Goal: Task Accomplishment & Management: Manage account settings

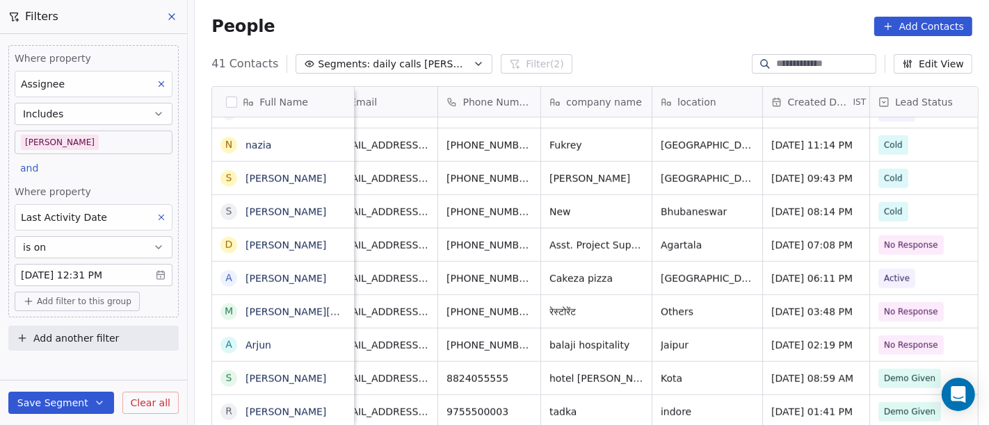
scroll to position [12, 0]
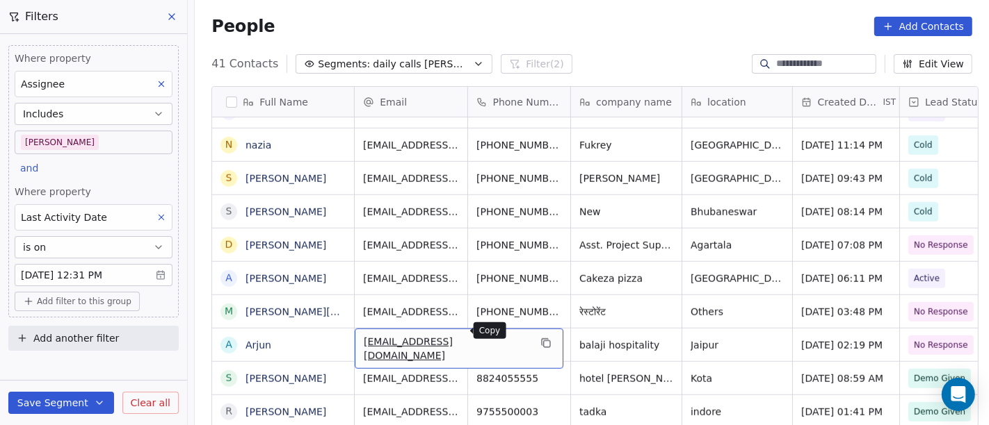
click at [540, 338] on icon "grid" at bounding box center [545, 343] width 11 height 11
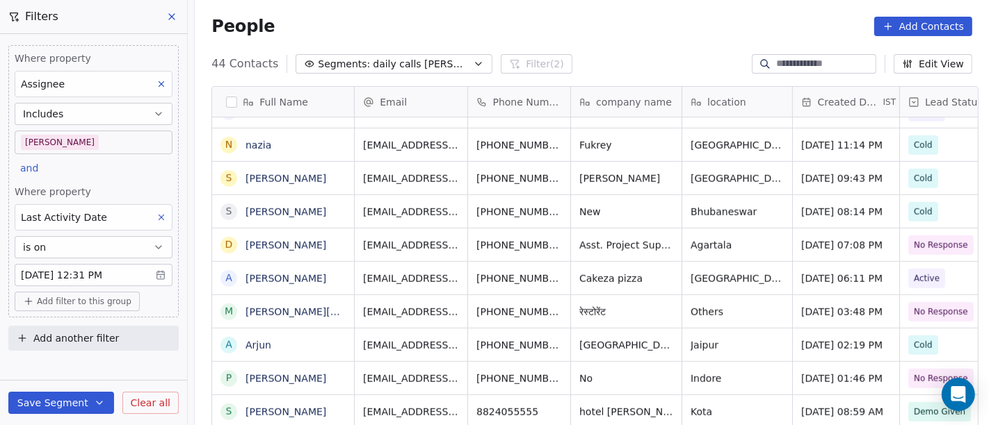
click at [575, 29] on div "People Add Contacts" at bounding box center [591, 26] width 761 height 19
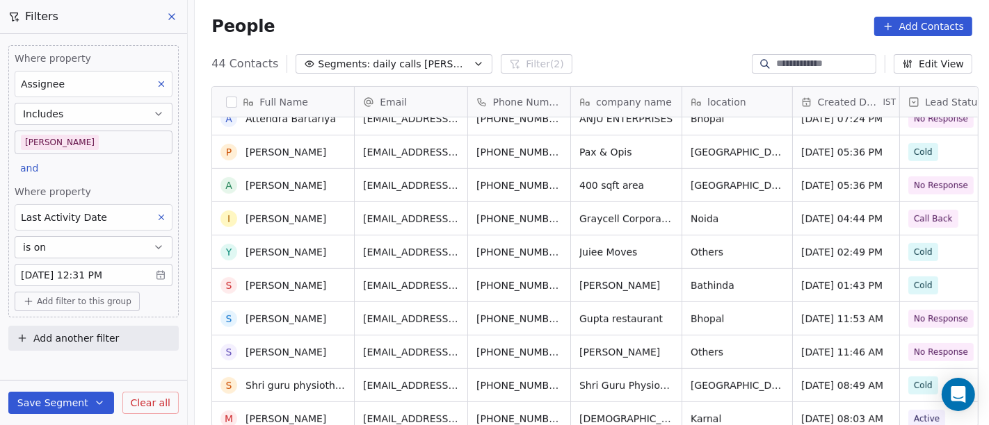
click at [567, 15] on div "People Add Contacts" at bounding box center [592, 26] width 794 height 53
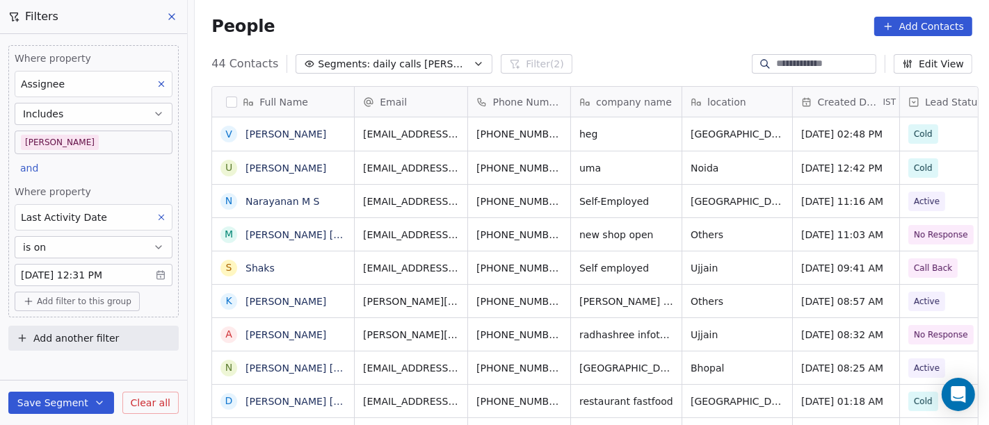
drag, startPoint x: 556, startPoint y: 26, endPoint x: 524, endPoint y: 2, distance: 39.8
click at [557, 26] on div "People Add Contacts" at bounding box center [591, 26] width 761 height 19
click at [518, 47] on div "People Add Contacts" at bounding box center [592, 26] width 794 height 53
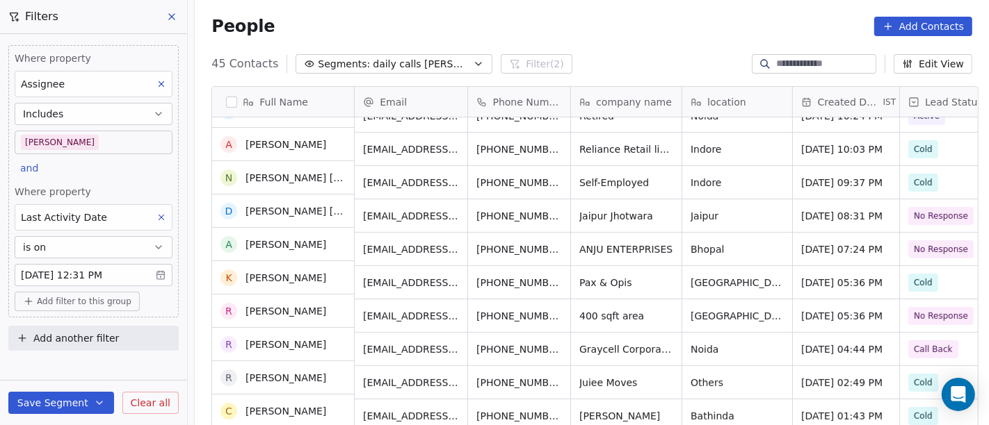
scroll to position [386, 0]
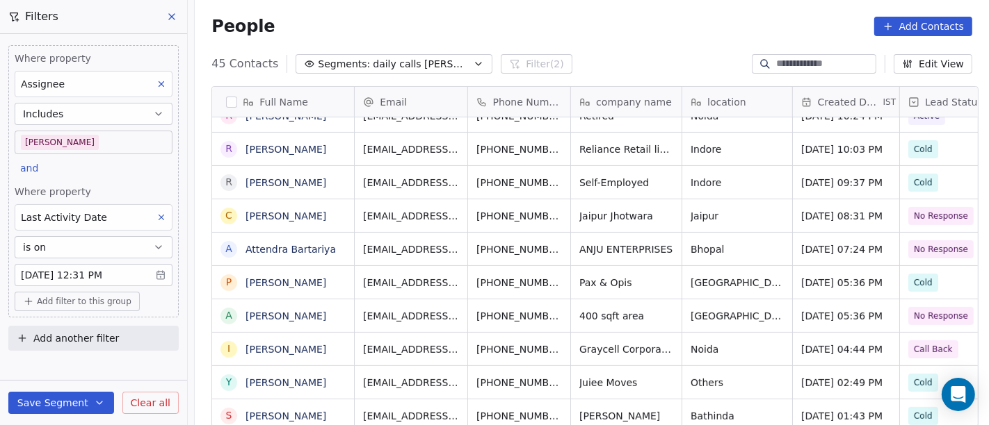
click at [92, 304] on span "Add filter to this group" at bounding box center [84, 301] width 95 height 11
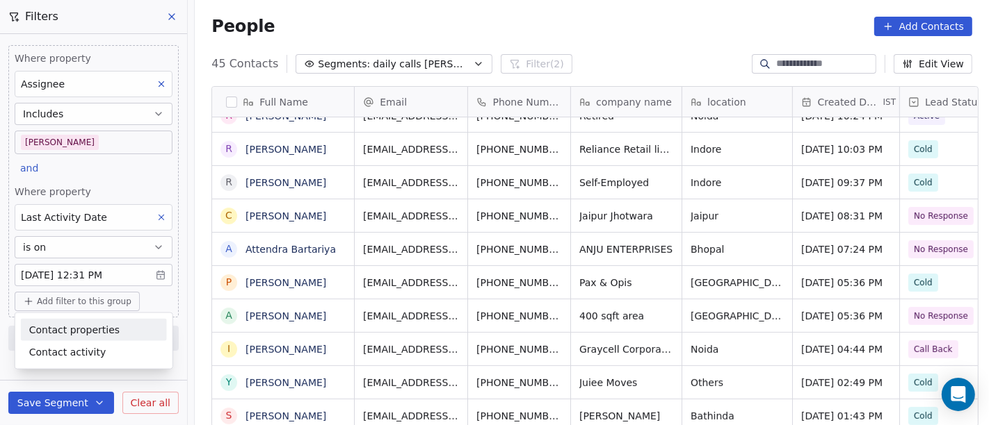
click at [65, 327] on span "Contact properties" at bounding box center [74, 330] width 90 height 15
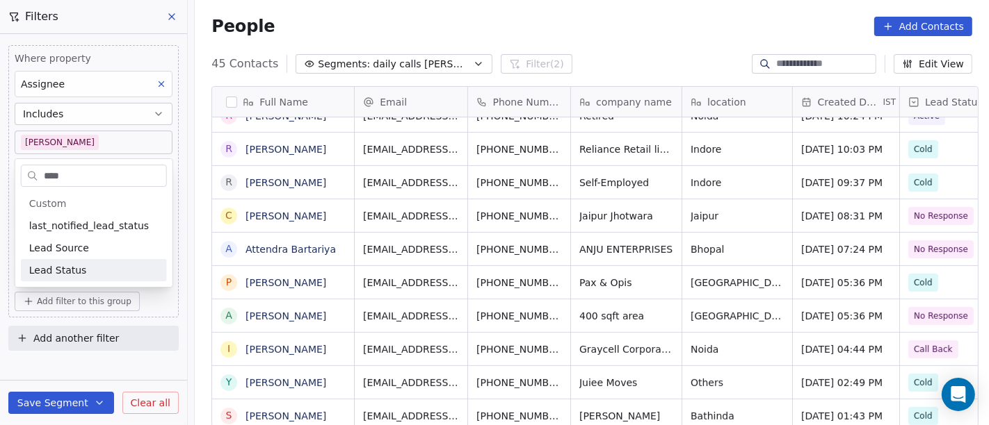
type input "****"
click at [49, 275] on span "Lead Status" at bounding box center [58, 270] width 58 height 14
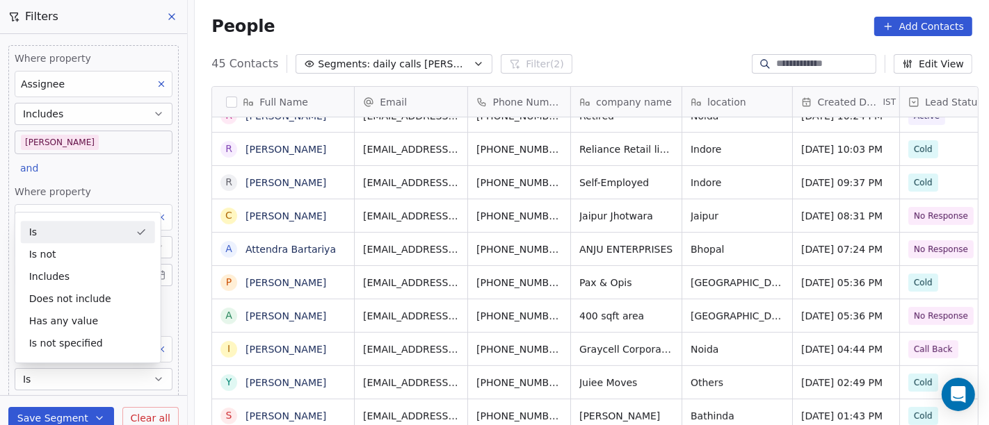
click at [628, 37] on div "People Add Contacts" at bounding box center [592, 26] width 794 height 53
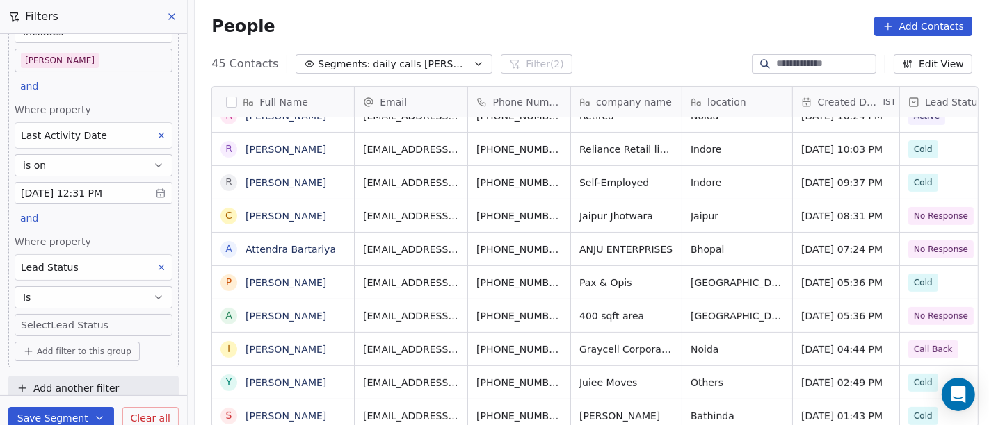
scroll to position [90, 0]
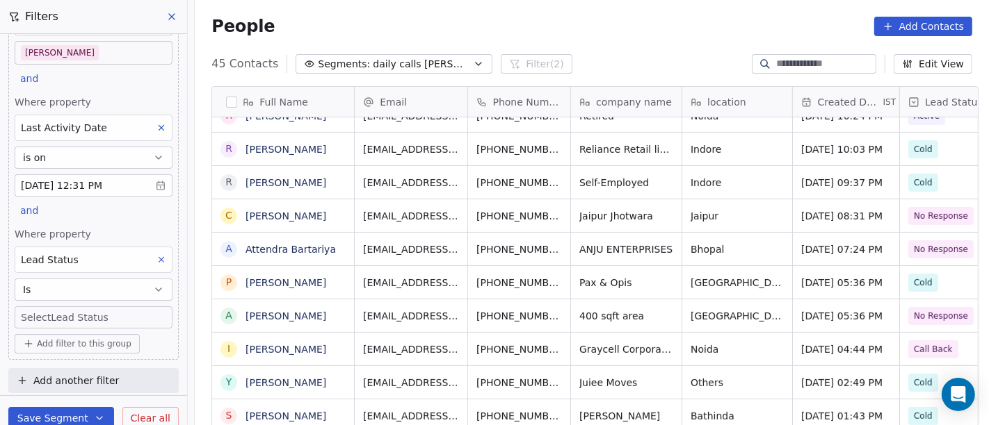
click at [79, 312] on body "On2Cook India Pvt. Ltd. Contacts People Marketing Workflows Campaigns Metrics &…" at bounding box center [494, 212] width 989 height 425
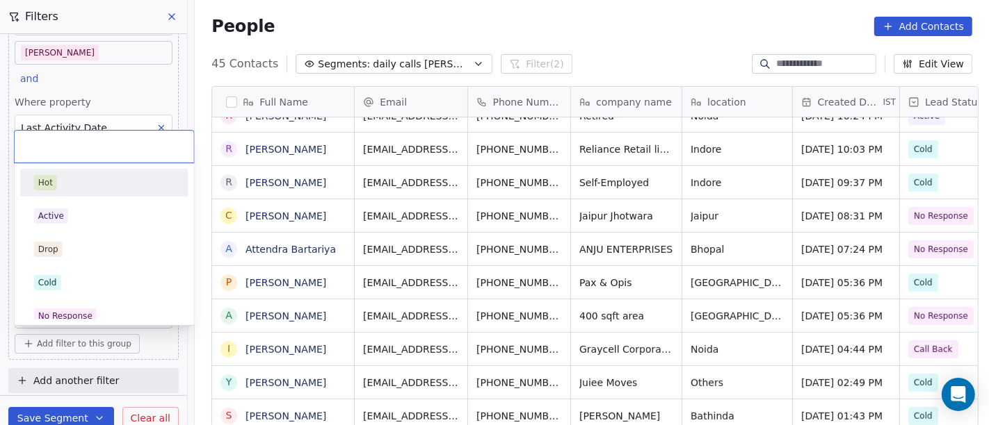
click at [71, 179] on div "Hot" at bounding box center [104, 182] width 140 height 15
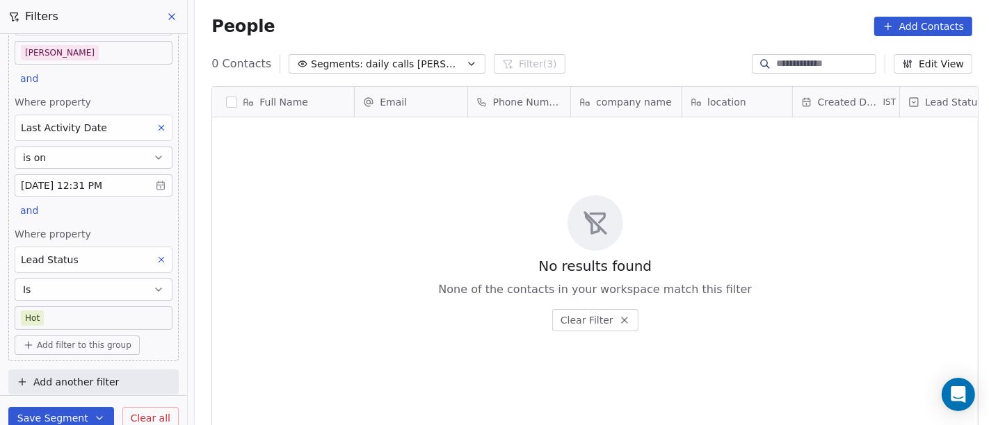
scroll to position [363, 788]
click at [73, 314] on body "On2Cook India Pvt. Ltd. Contacts People Marketing Workflows Campaigns Metrics &…" at bounding box center [494, 212] width 989 height 425
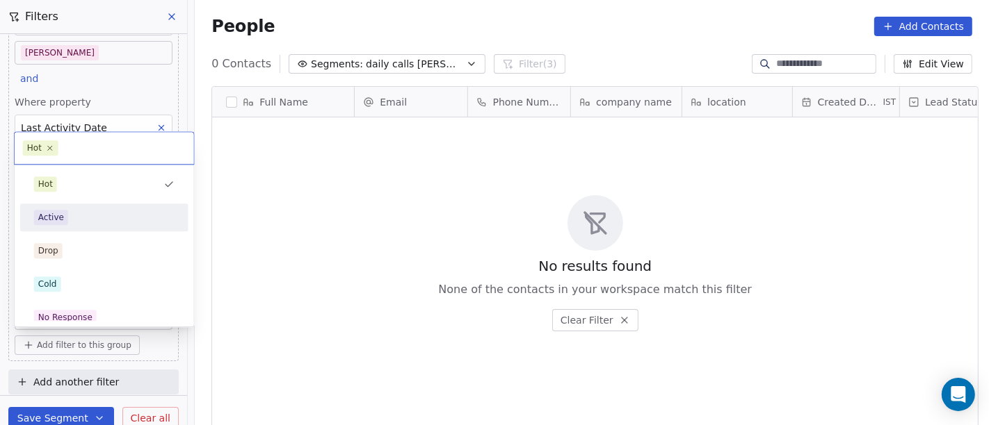
click at [78, 218] on div "Active" at bounding box center [104, 217] width 140 height 15
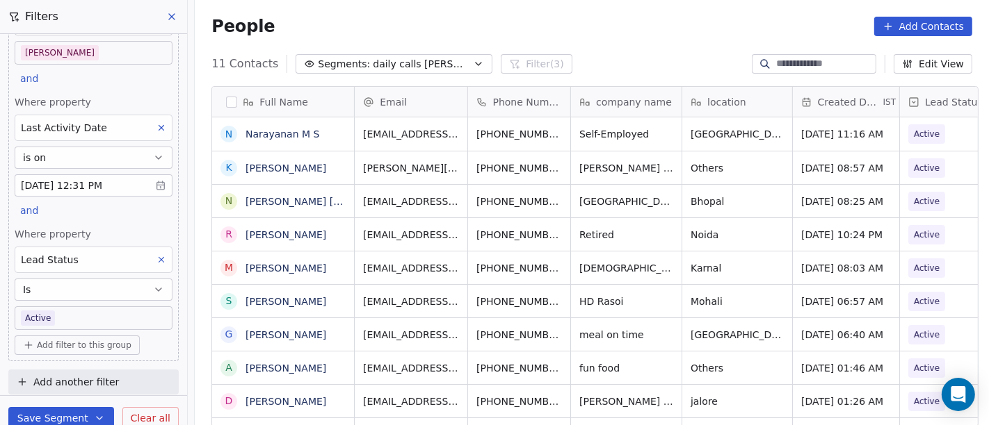
click at [57, 321] on body "On2Cook India Pvt. Ltd. Contacts People Marketing Workflows Campaigns Metrics &…" at bounding box center [494, 212] width 989 height 425
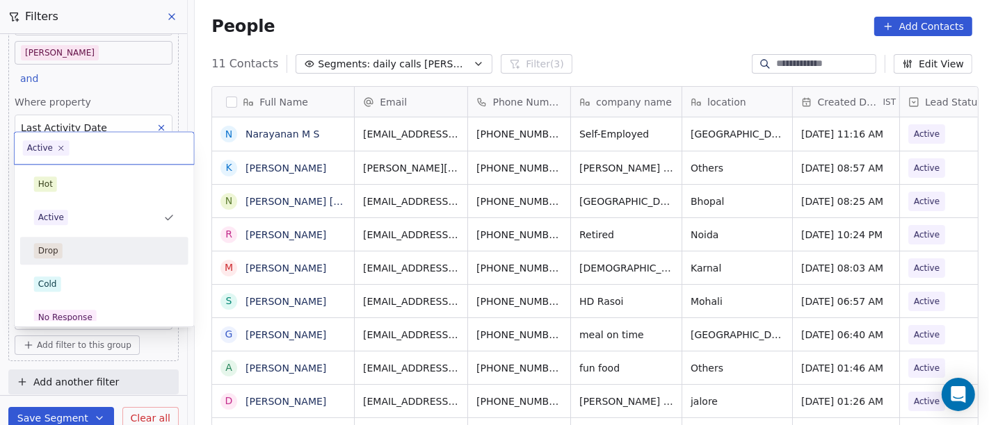
click at [83, 241] on div "Drop" at bounding box center [104, 251] width 157 height 22
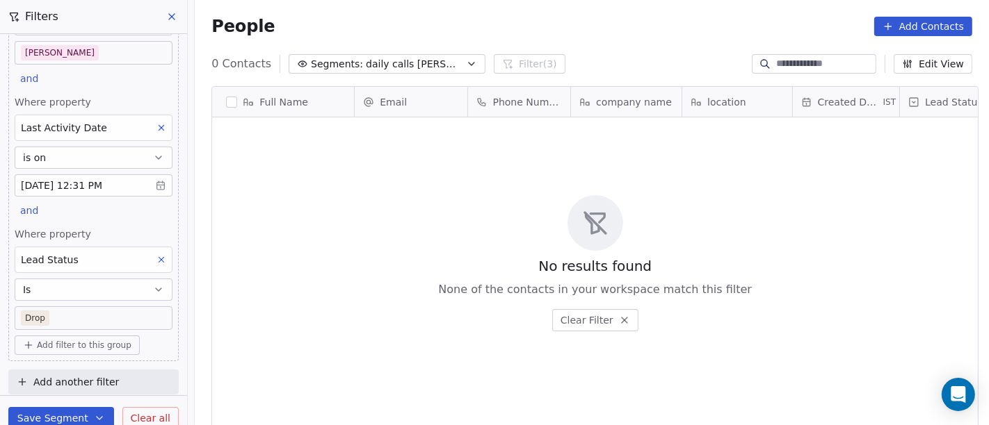
click at [75, 316] on body "On2Cook India Pvt. Ltd. Contacts People Marketing Workflows Campaigns Metrics &…" at bounding box center [494, 212] width 989 height 425
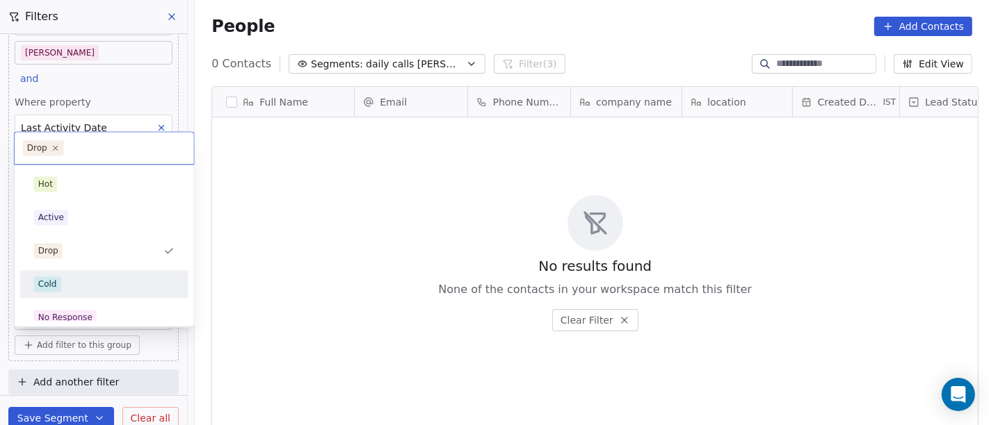
click at [95, 280] on div "Cold" at bounding box center [104, 284] width 140 height 15
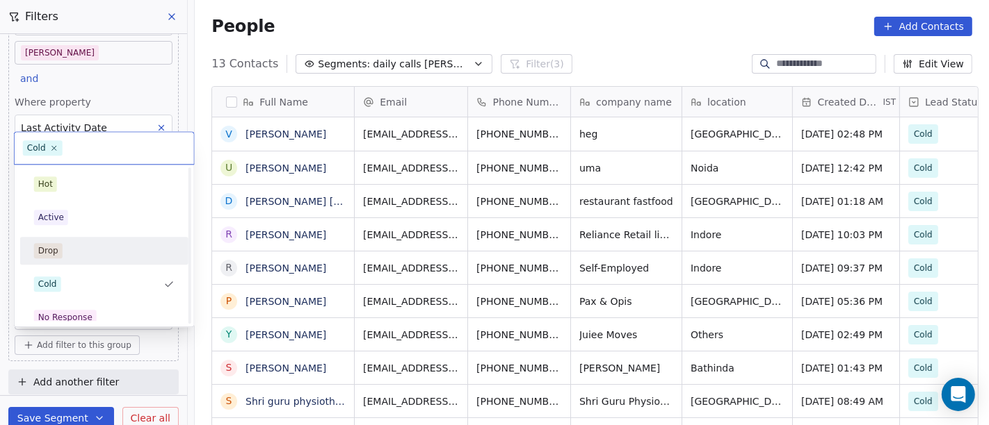
scroll to position [0, 0]
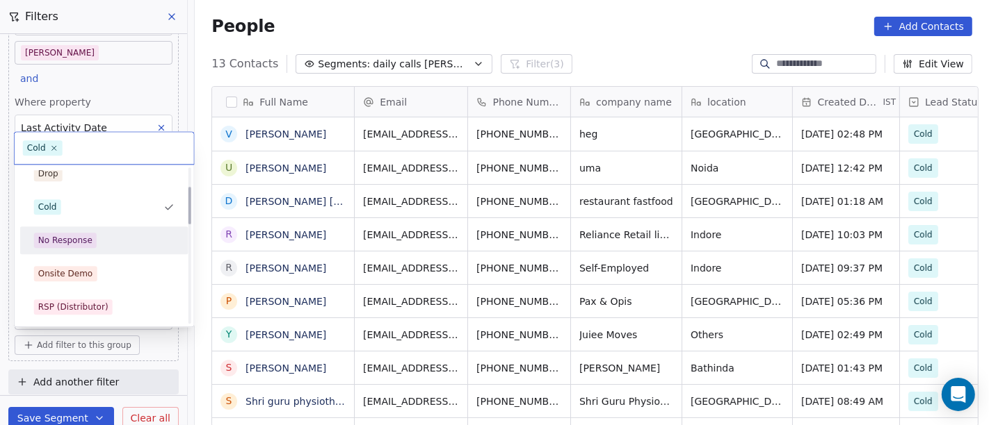
click at [77, 238] on div "No Response" at bounding box center [65, 240] width 54 height 13
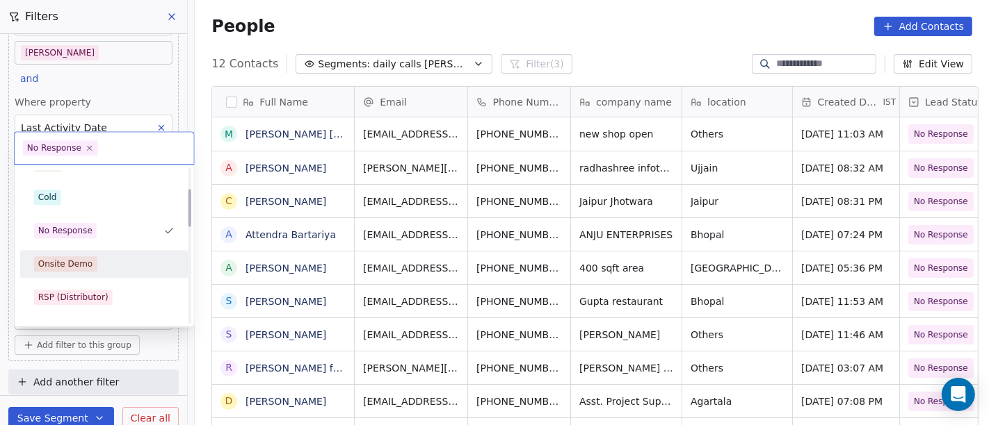
click at [63, 272] on div "Onsite Demo" at bounding box center [104, 264] width 157 height 22
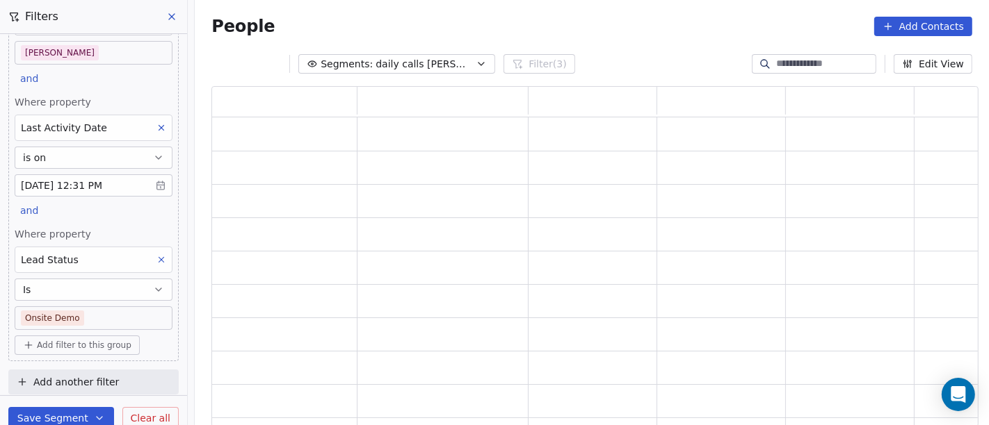
click at [81, 315] on body "On2Cook India Pvt. Ltd. Contacts People Marketing Workflows Campaigns Metrics &…" at bounding box center [494, 212] width 989 height 425
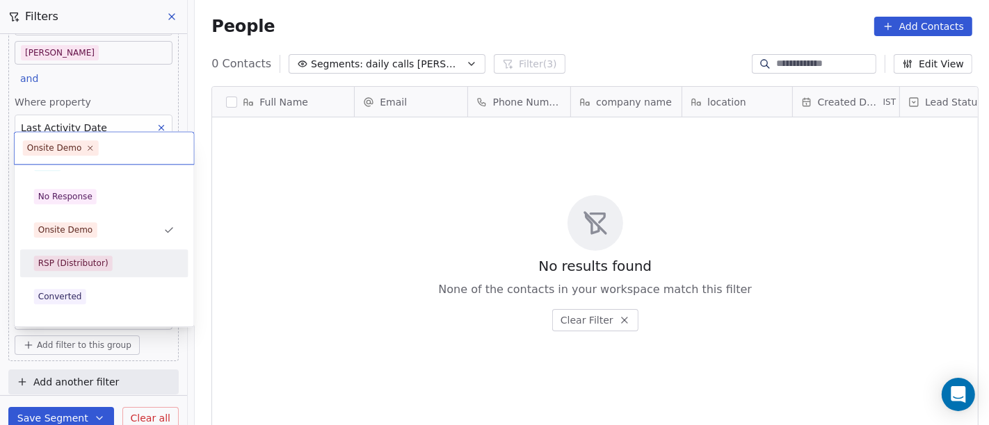
click at [71, 262] on div "RSP (Distributor)" at bounding box center [73, 263] width 70 height 13
click at [74, 266] on div "Converted" at bounding box center [60, 263] width 44 height 13
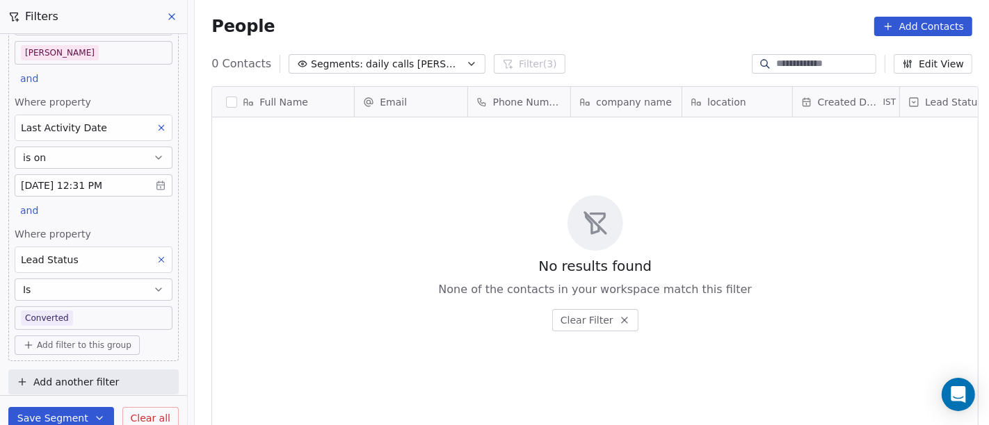
click at [73, 316] on body "On2Cook India Pvt. Ltd. Contacts People Marketing Workflows Campaigns Metrics &…" at bounding box center [494, 212] width 989 height 425
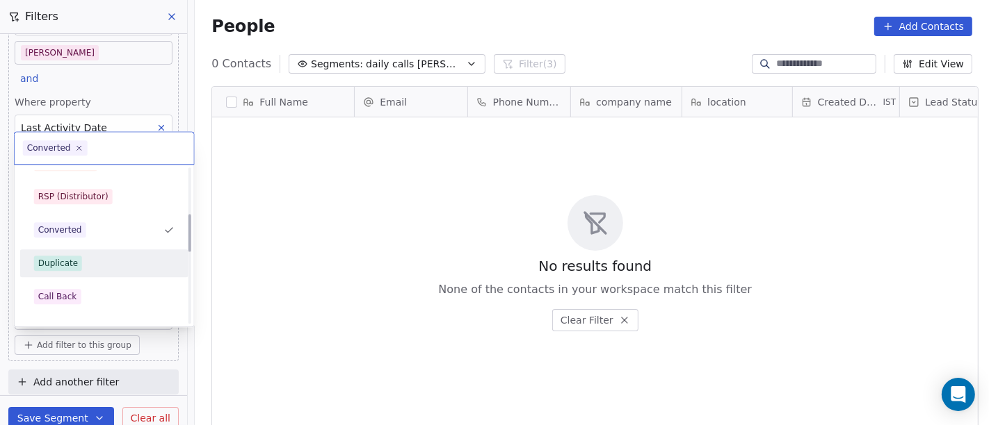
click at [79, 269] on div "Duplicate" at bounding box center [104, 263] width 140 height 15
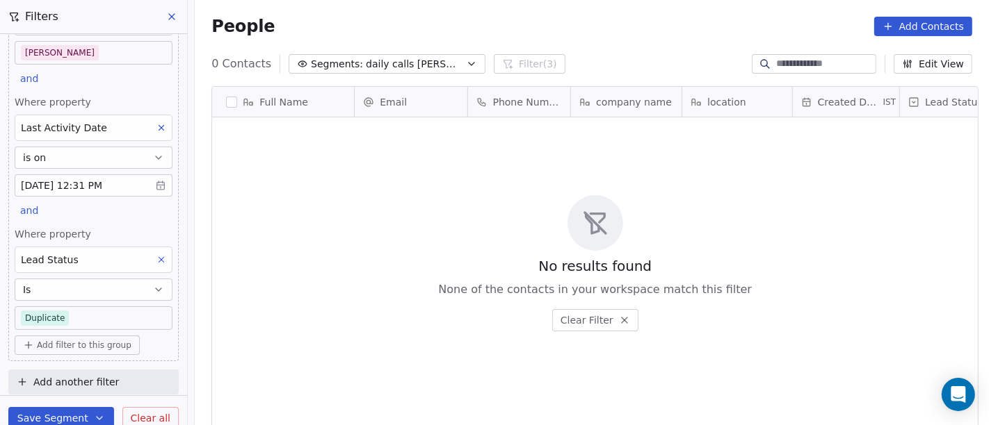
click at [75, 315] on body "On2Cook India Pvt. Ltd. Contacts People Marketing Workflows Campaigns Metrics &…" at bounding box center [494, 212] width 989 height 425
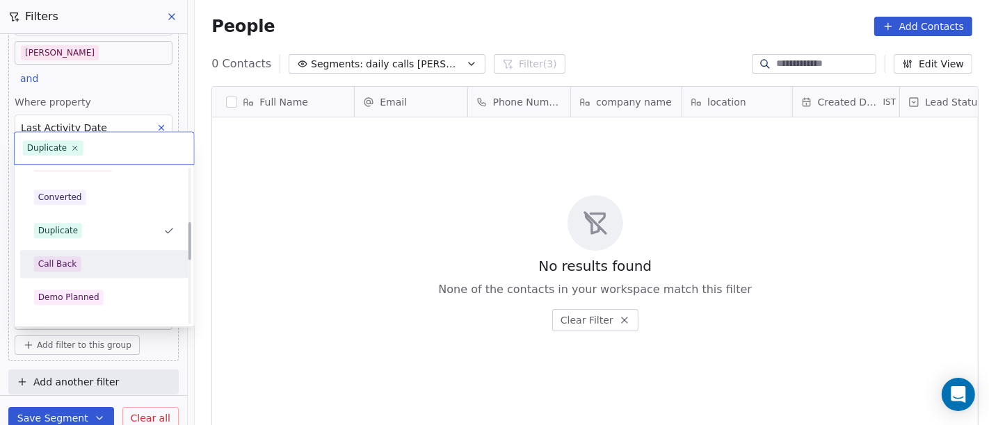
click at [79, 269] on div "Call Back" at bounding box center [104, 264] width 140 height 15
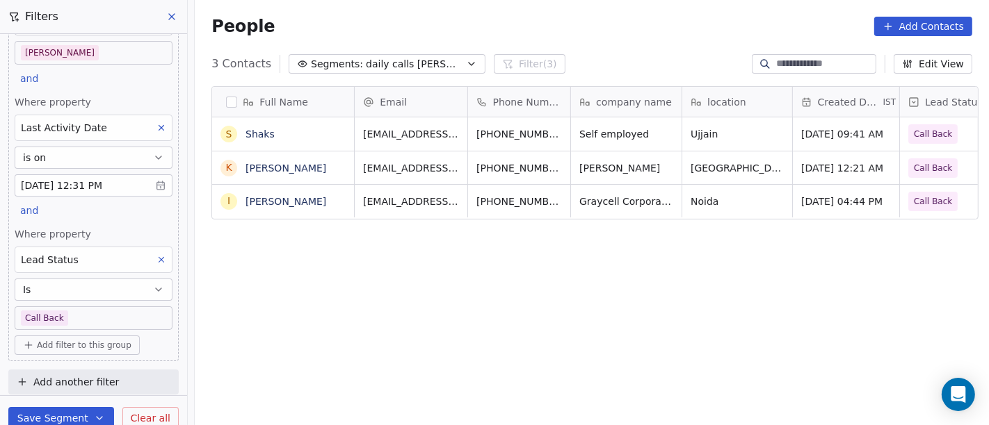
click at [78, 312] on body "On2Cook India Pvt. Ltd. Contacts People Marketing Workflows Campaigns Metrics &…" at bounding box center [494, 212] width 989 height 425
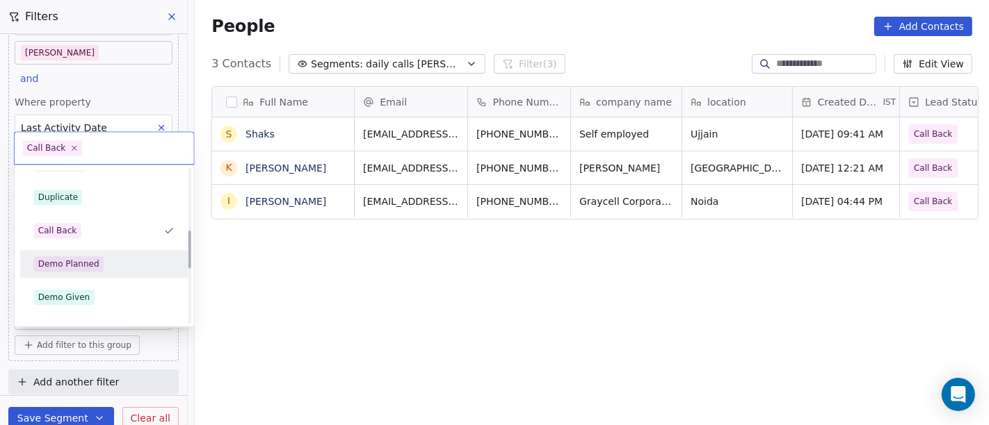
click at [77, 269] on div "Demo Planned" at bounding box center [68, 264] width 61 height 13
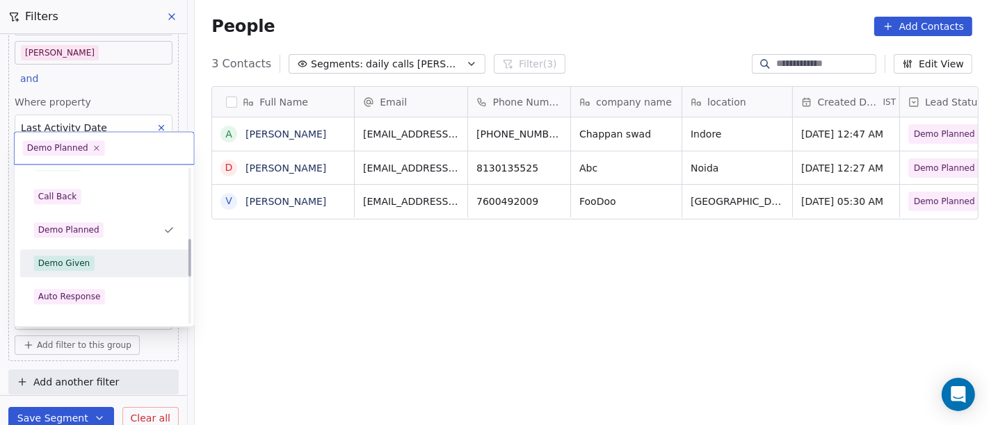
click at [81, 265] on div "Demo Given" at bounding box center [63, 263] width 51 height 13
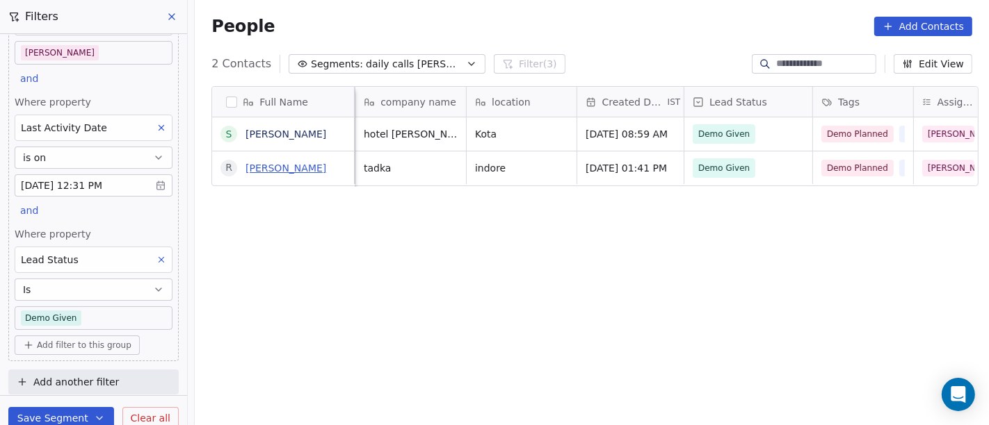
click at [252, 169] on link "[PERSON_NAME]" at bounding box center [285, 168] width 81 height 11
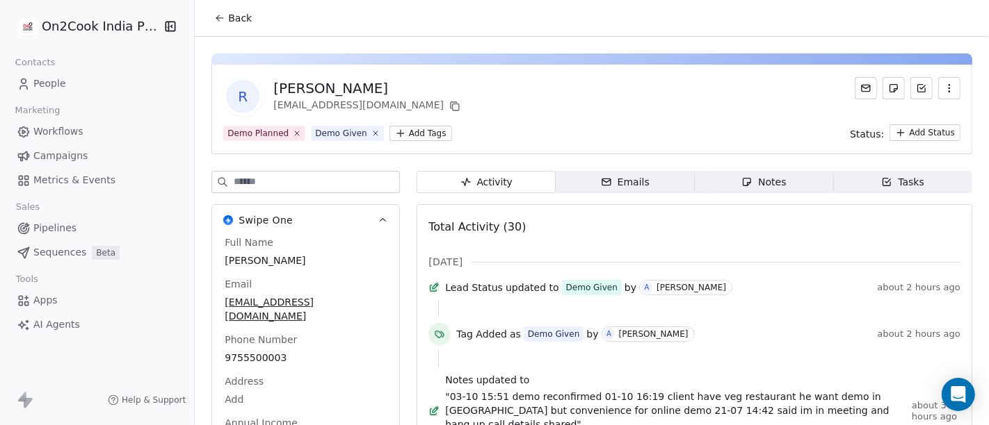
click at [220, 19] on button "Back" at bounding box center [233, 18] width 54 height 25
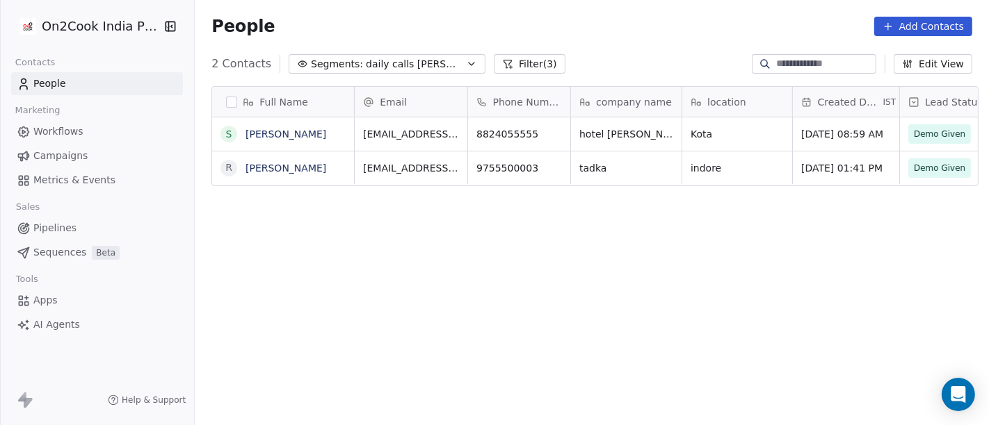
scroll to position [363, 788]
click at [494, 60] on button "Filter (3)" at bounding box center [530, 63] width 72 height 19
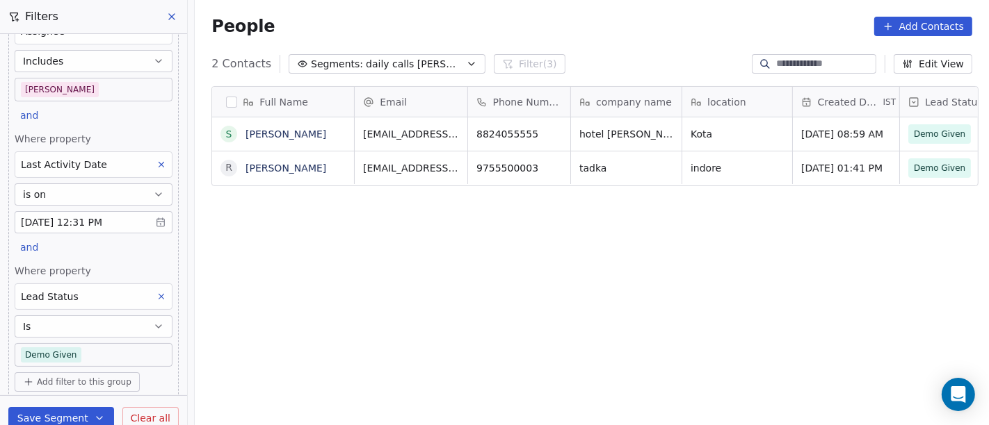
scroll to position [91, 0]
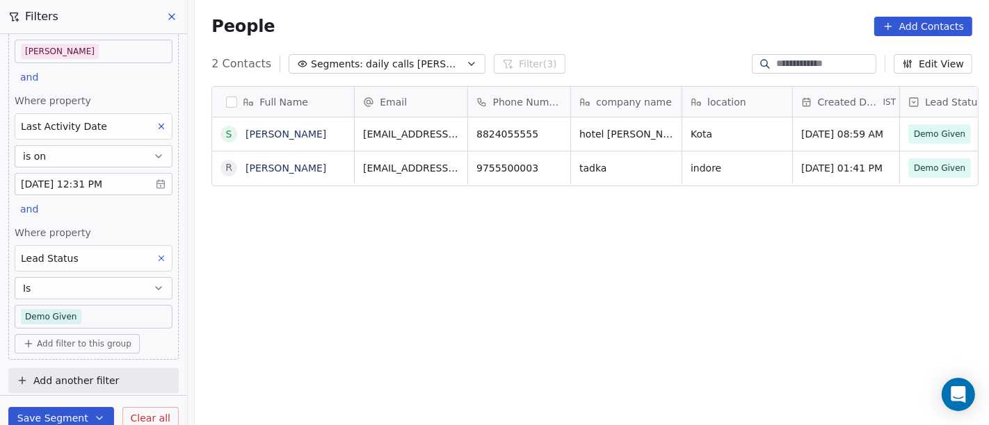
click at [98, 311] on body "On2Cook India Pvt. Ltd. Contacts People Marketing Workflows Campaigns Metrics &…" at bounding box center [494, 212] width 989 height 425
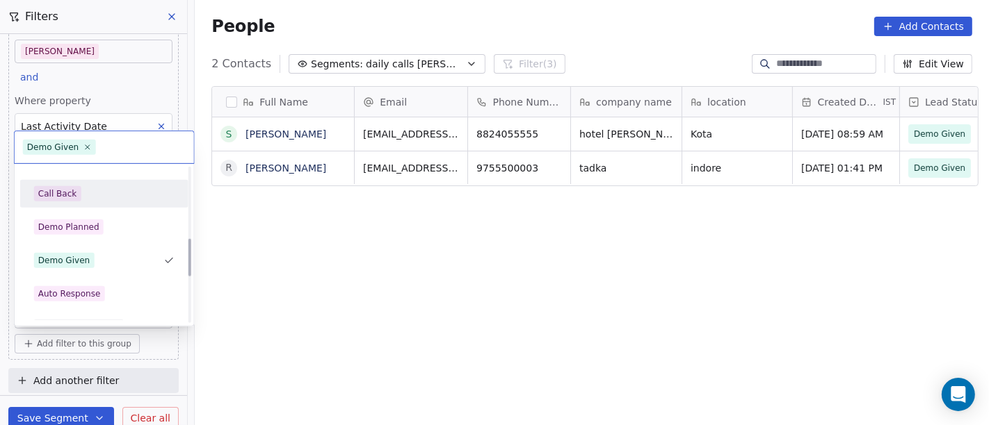
scroll to position [321, 0]
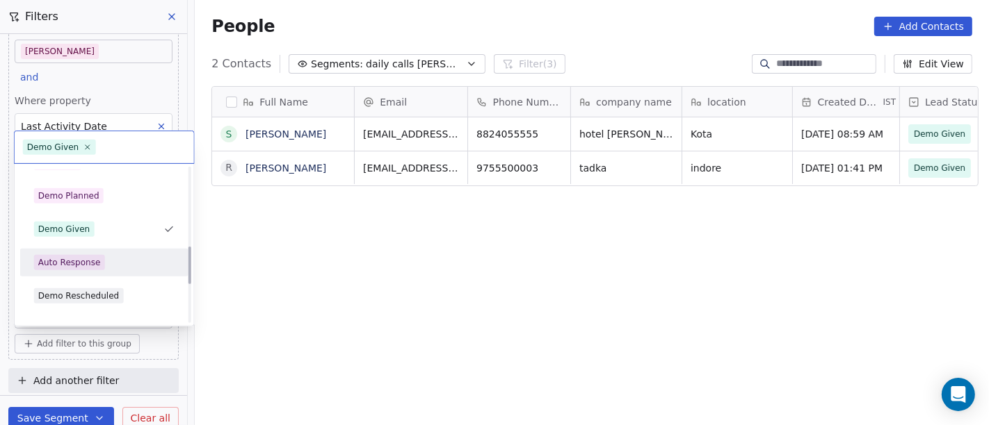
click at [106, 257] on div "Auto Response" at bounding box center [104, 262] width 140 height 15
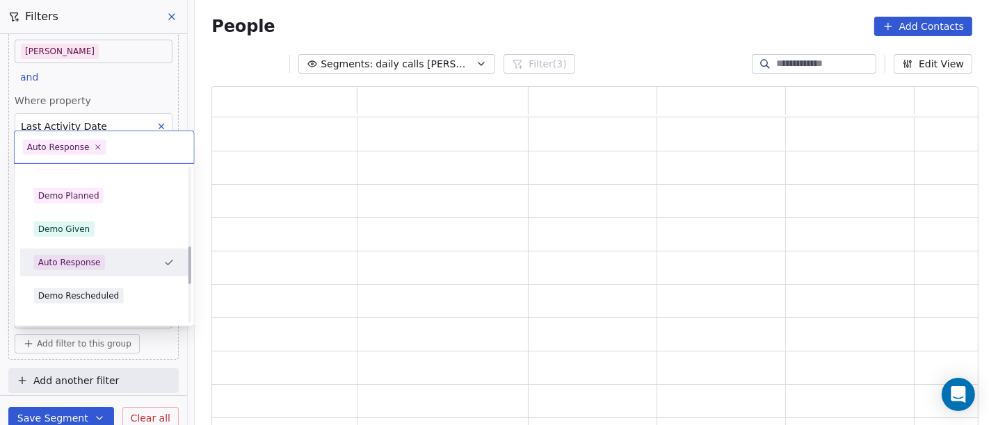
scroll to position [330, 755]
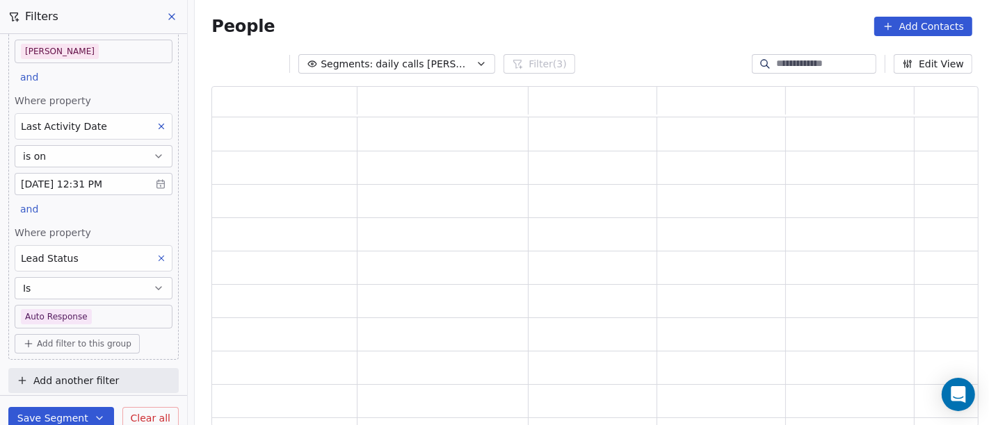
click at [106, 316] on body "On2Cook India Pvt. Ltd. Contacts People Marketing Workflows Campaigns Metrics &…" at bounding box center [494, 212] width 989 height 425
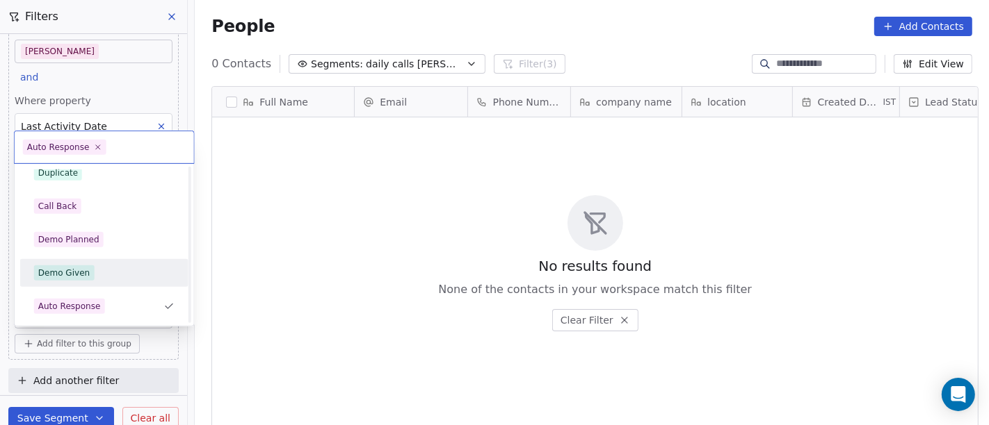
scroll to position [355, 0]
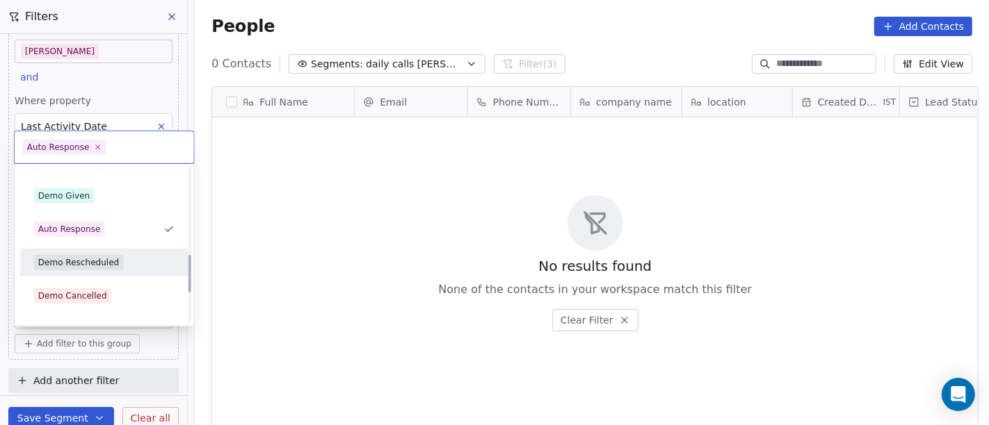
click at [100, 259] on div "Demo Rescheduled" at bounding box center [78, 263] width 81 height 13
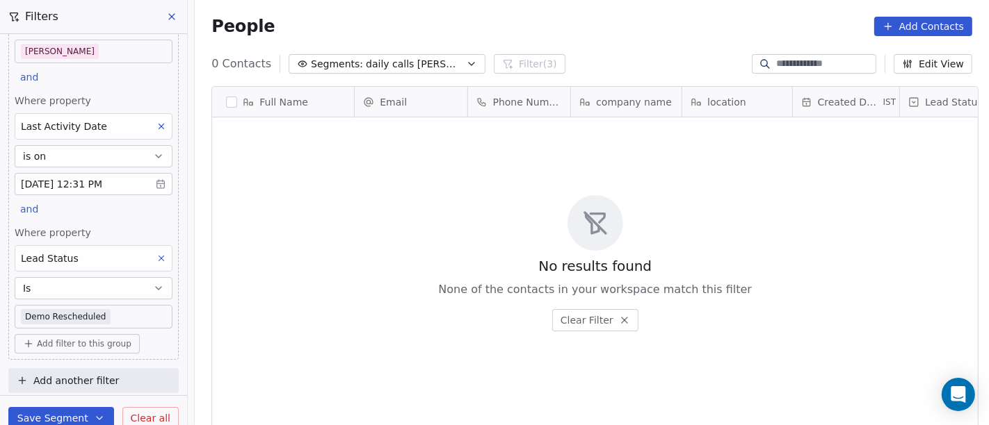
scroll to position [363, 788]
click at [122, 316] on body "On2Cook India Pvt. Ltd. Contacts People Marketing Workflows Campaigns Metrics &…" at bounding box center [494, 212] width 989 height 425
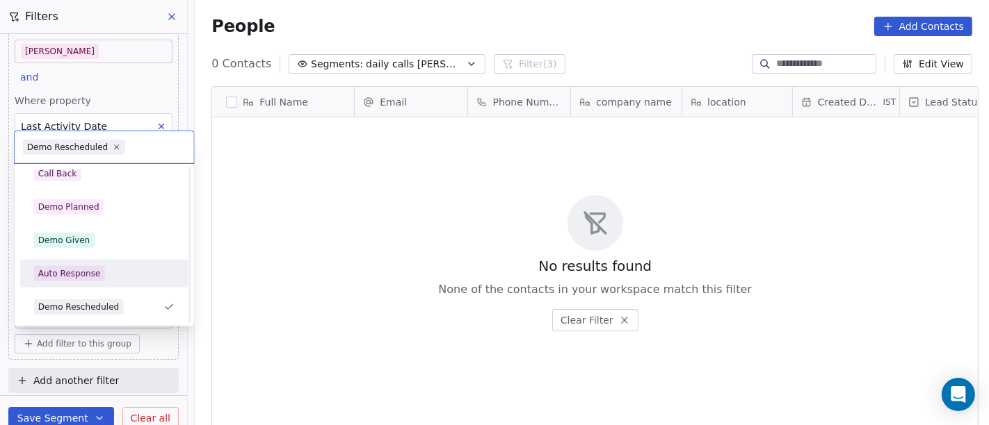
scroll to position [387, 0]
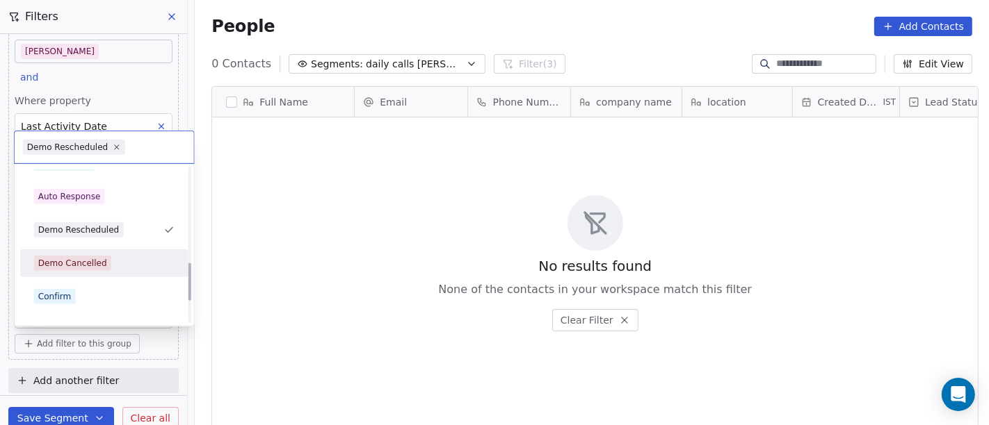
click at [89, 264] on div "Demo Cancelled" at bounding box center [72, 263] width 69 height 13
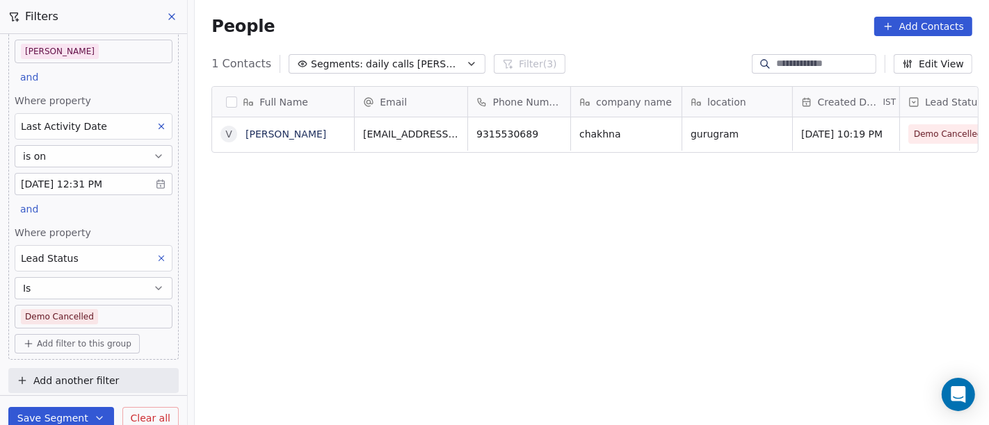
scroll to position [363, 788]
drag, startPoint x: 149, startPoint y: 261, endPoint x: 146, endPoint y: 253, distance: 8.1
click at [156, 261] on icon at bounding box center [161, 259] width 10 height 10
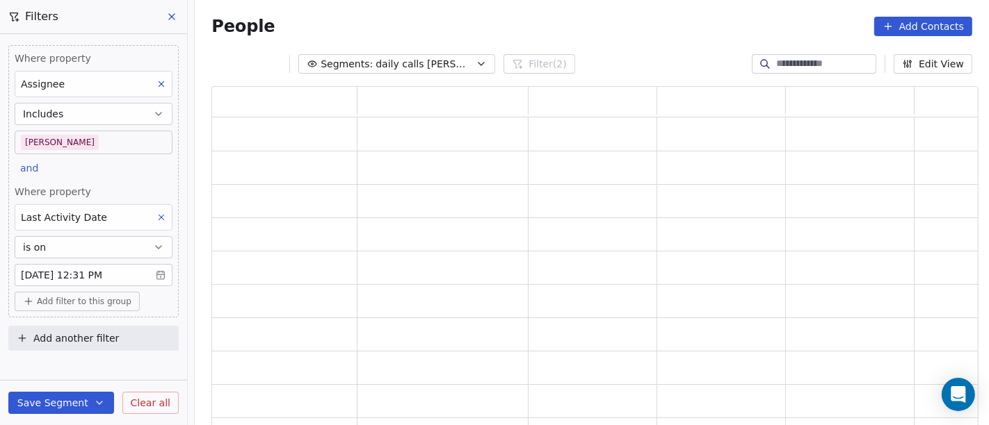
scroll to position [330, 755]
click at [86, 138] on body "On2Cook India Pvt. Ltd. Contacts People Marketing Workflows Campaigns Metrics &…" at bounding box center [494, 212] width 989 height 425
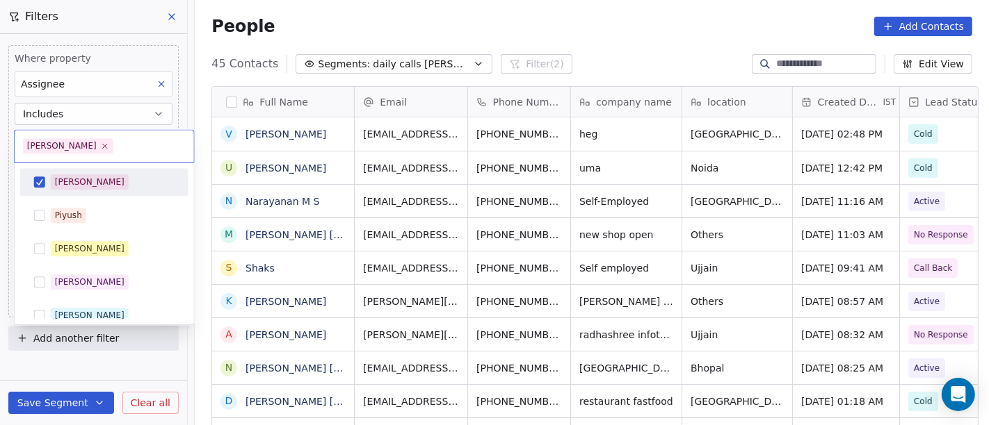
scroll to position [363, 788]
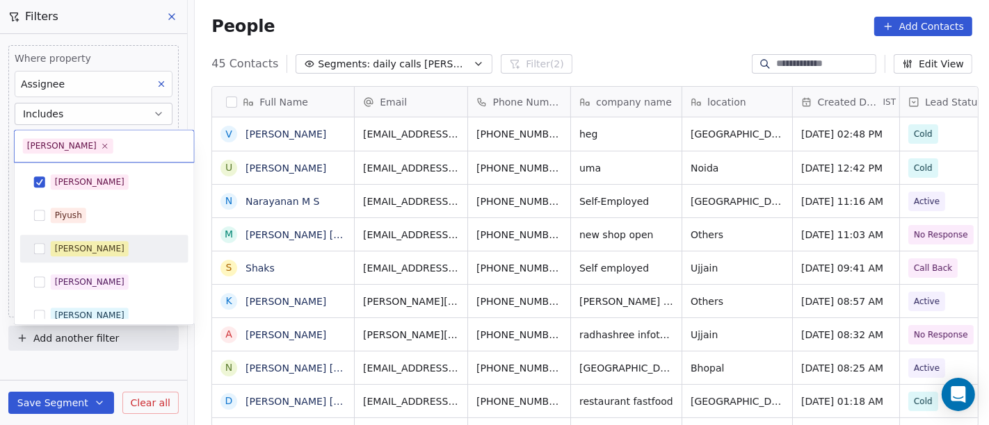
click at [108, 238] on div "[PERSON_NAME]" at bounding box center [104, 249] width 157 height 22
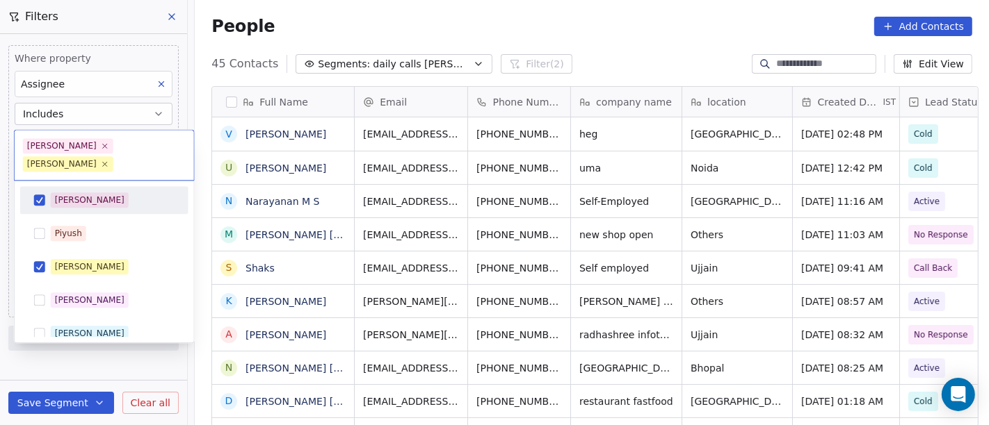
click at [95, 189] on div "[PERSON_NAME]" at bounding box center [104, 200] width 157 height 22
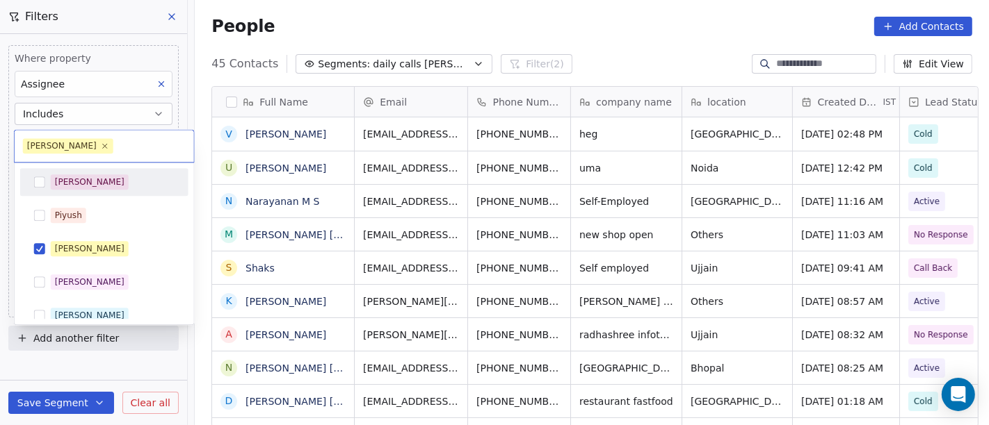
click at [585, 61] on html "On2Cook India Pvt. Ltd. Contacts People Marketing Workflows Campaigns Metrics &…" at bounding box center [494, 212] width 989 height 425
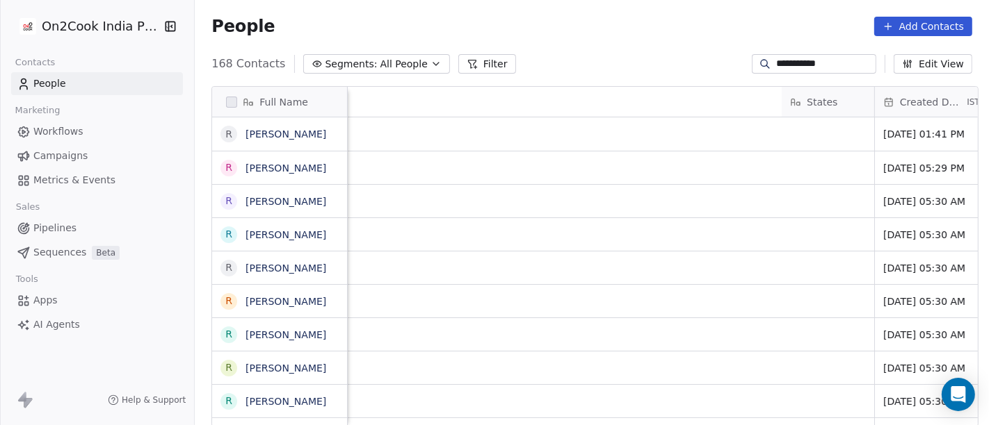
click at [808, 63] on input "**********" at bounding box center [824, 64] width 97 height 14
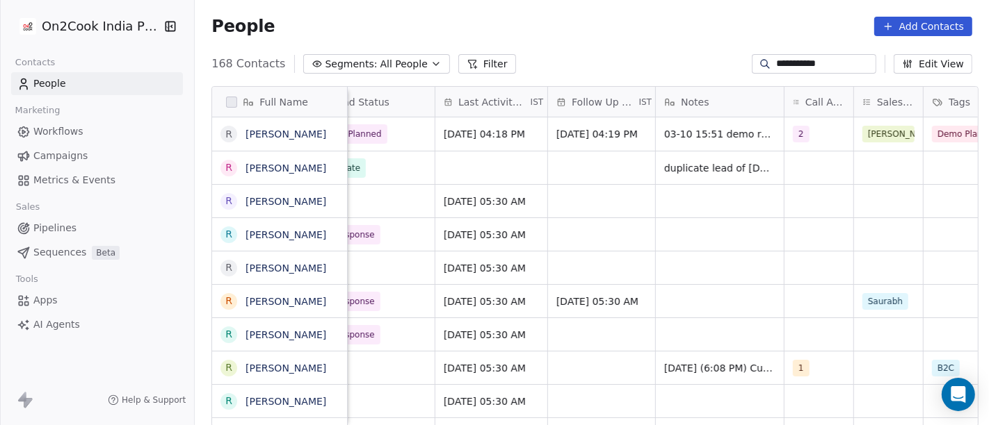
click at [808, 63] on input "**********" at bounding box center [824, 64] width 97 height 14
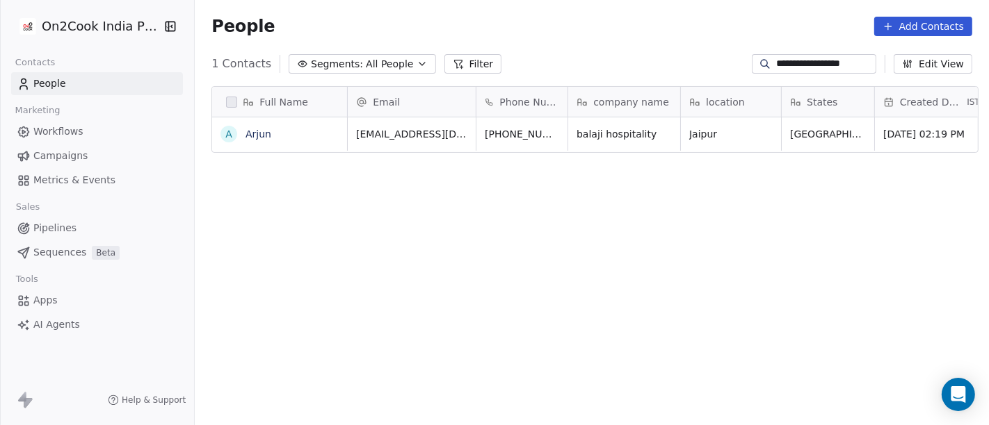
type input "**********"
click at [279, 123] on div "A Arjun" at bounding box center [279, 133] width 135 height 33
click at [279, 123] on textarea "*****" at bounding box center [272, 139] width 133 height 43
click at [655, 134] on html "**********" at bounding box center [494, 212] width 989 height 425
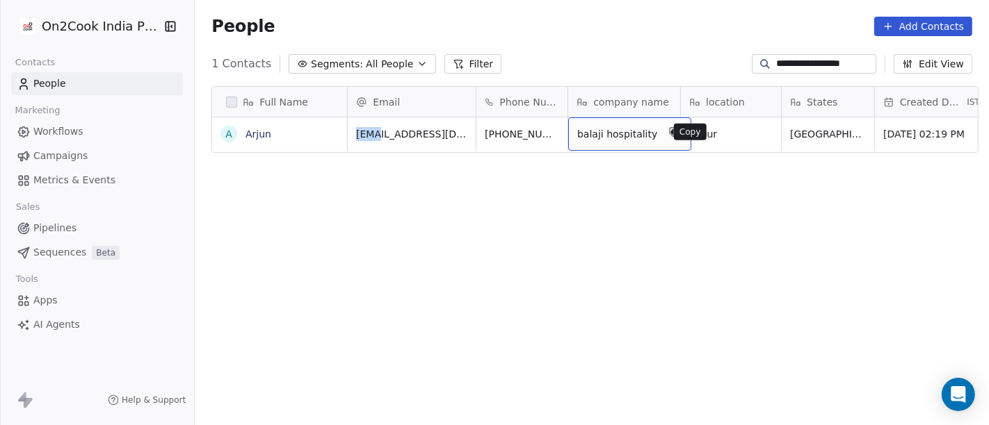
click at [669, 134] on icon "grid" at bounding box center [674, 132] width 11 height 11
click at [624, 132] on span "balaji hospitality" at bounding box center [617, 134] width 80 height 14
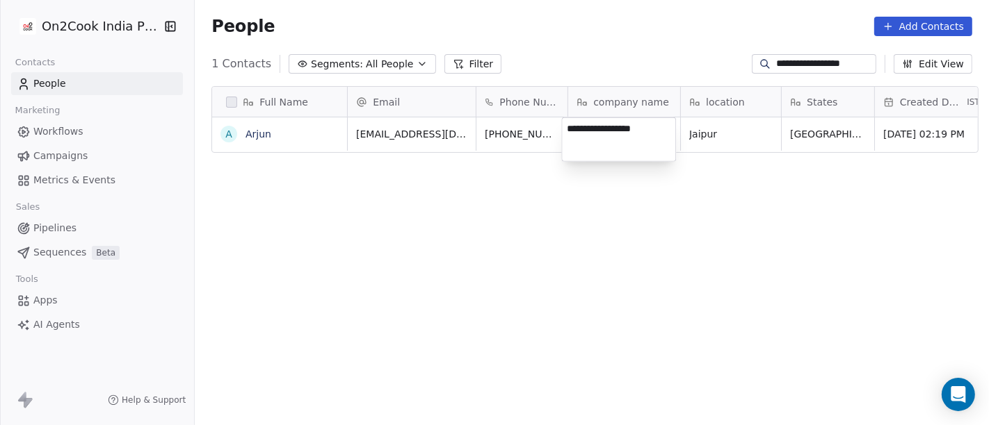
click at [624, 132] on textarea "**********" at bounding box center [618, 139] width 113 height 43
type textarea "**********"
click at [615, 128] on textarea "**********" at bounding box center [618, 139] width 113 height 43
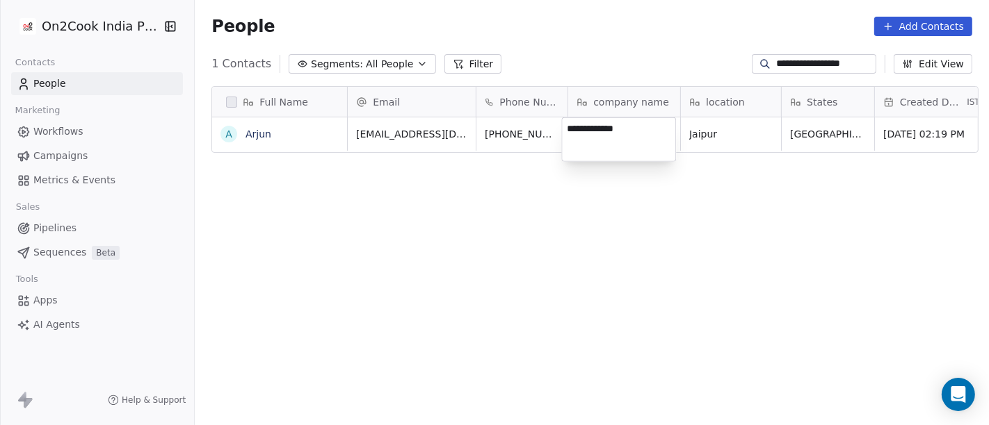
click at [615, 128] on textarea "**********" at bounding box center [618, 139] width 113 height 43
click at [577, 195] on html "**********" at bounding box center [494, 212] width 989 height 425
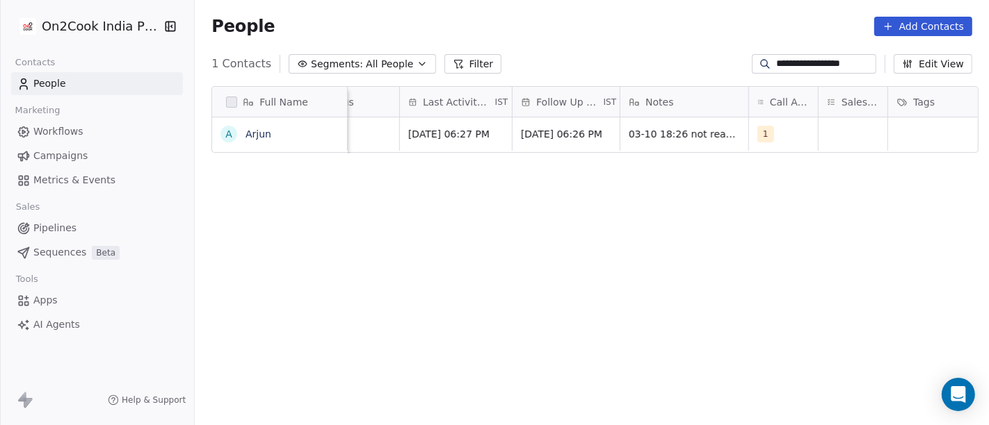
scroll to position [0, 794]
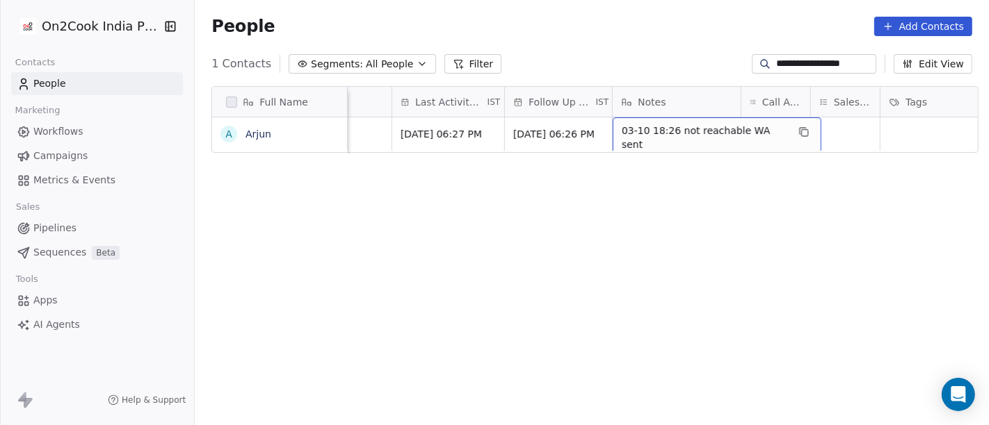
click at [677, 133] on span "03-10 18:26 not reachable WA sent" at bounding box center [704, 138] width 165 height 28
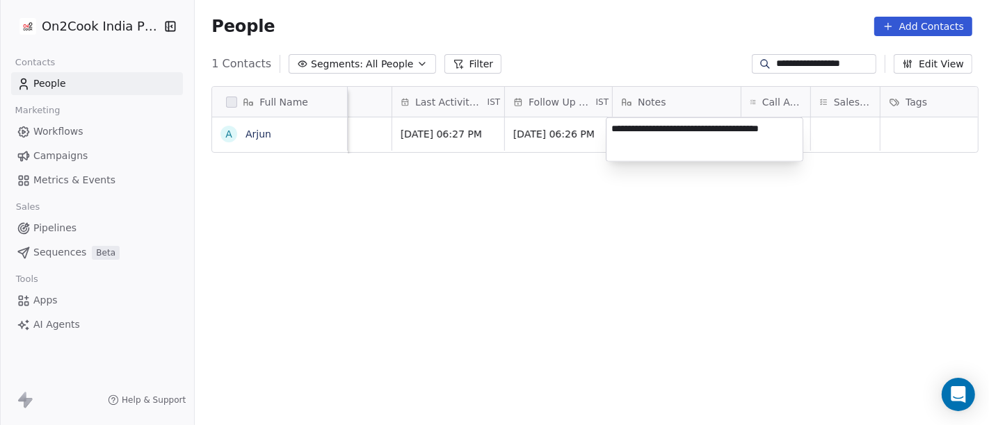
type textarea "**********"
click at [709, 211] on html "**********" at bounding box center [494, 212] width 989 height 425
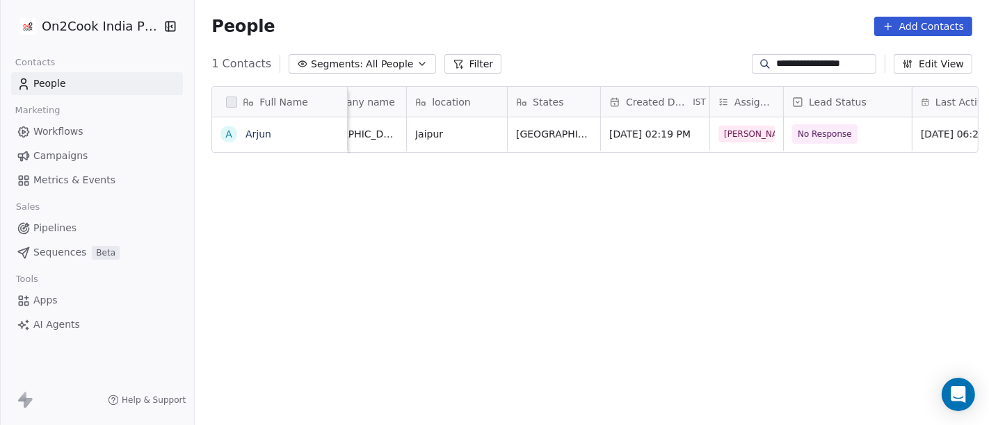
scroll to position [0, 273]
click at [727, 133] on span "[PERSON_NAME]" at bounding box center [760, 134] width 81 height 17
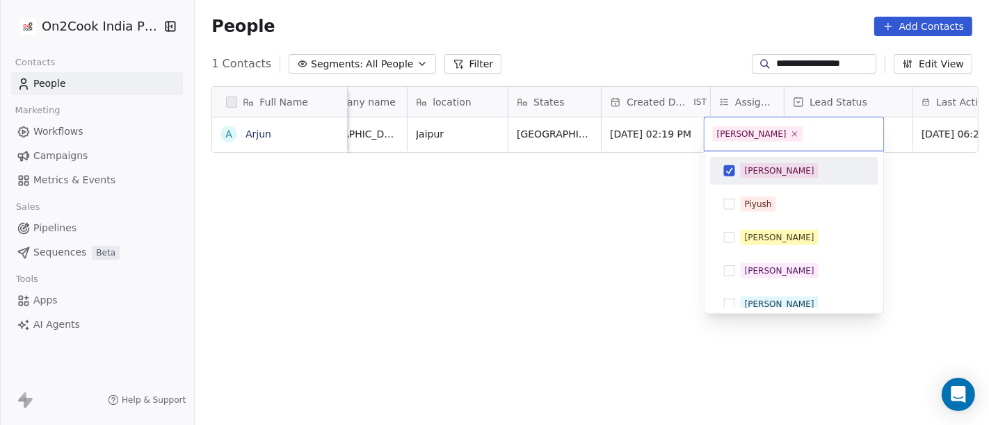
click at [629, 26] on html "**********" at bounding box center [494, 212] width 989 height 425
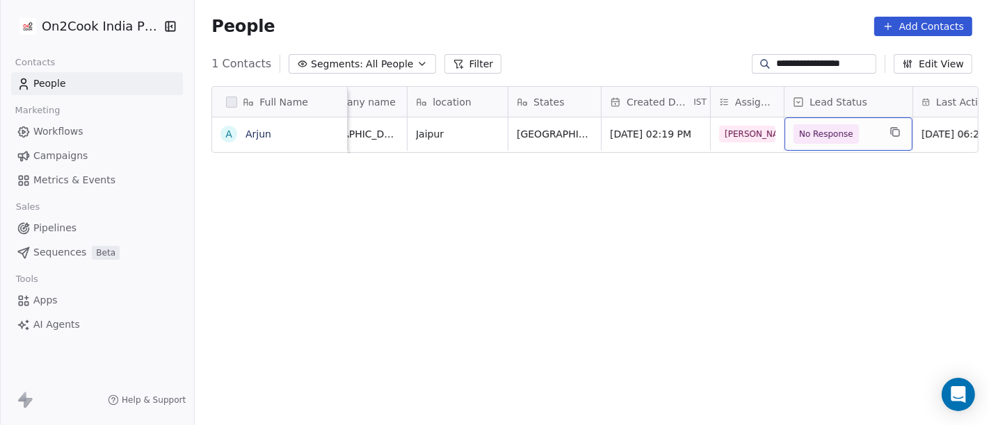
click at [875, 132] on div "No Response" at bounding box center [848, 133] width 128 height 33
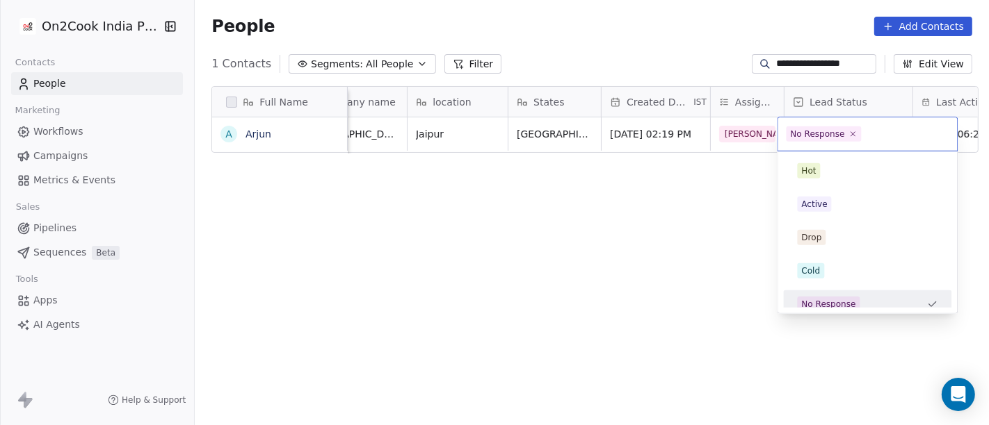
scroll to position [10, 0]
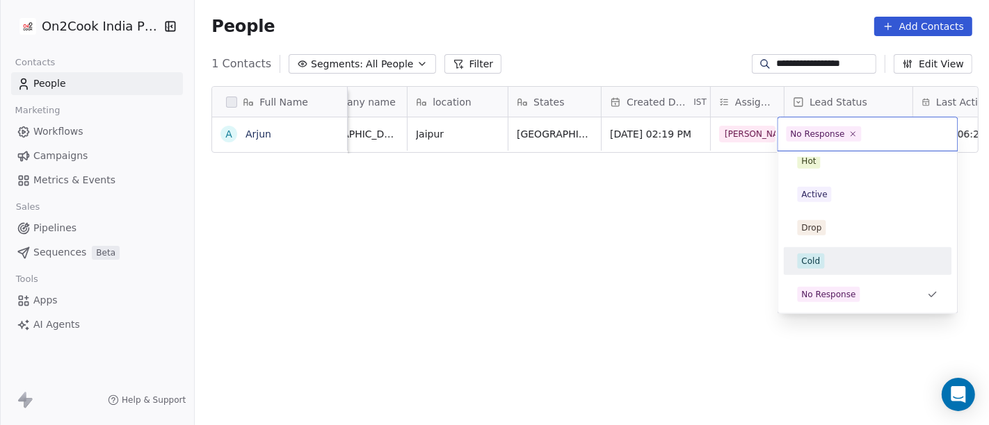
click at [831, 259] on div "Cold" at bounding box center [867, 261] width 140 height 15
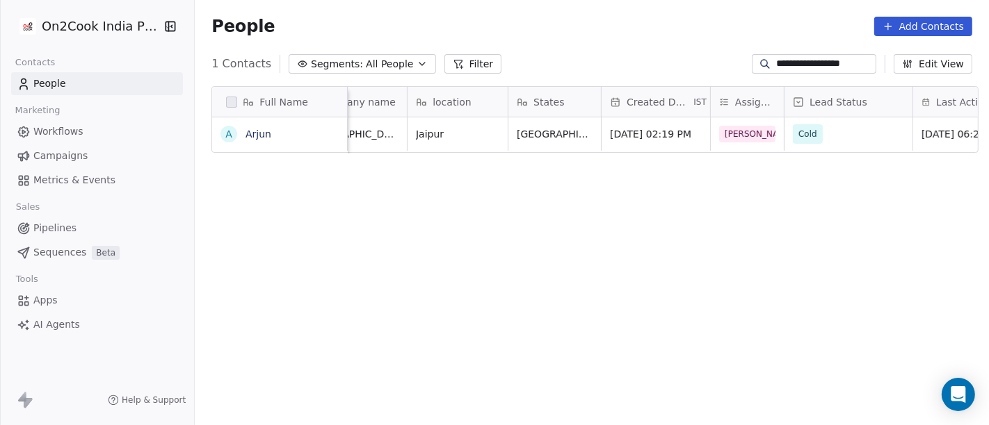
click at [647, 259] on div "Full Name A Arjun Email Phone Number company name location States Created Date …" at bounding box center [592, 262] width 794 height 375
